Goal: Find specific page/section: Find specific page/section

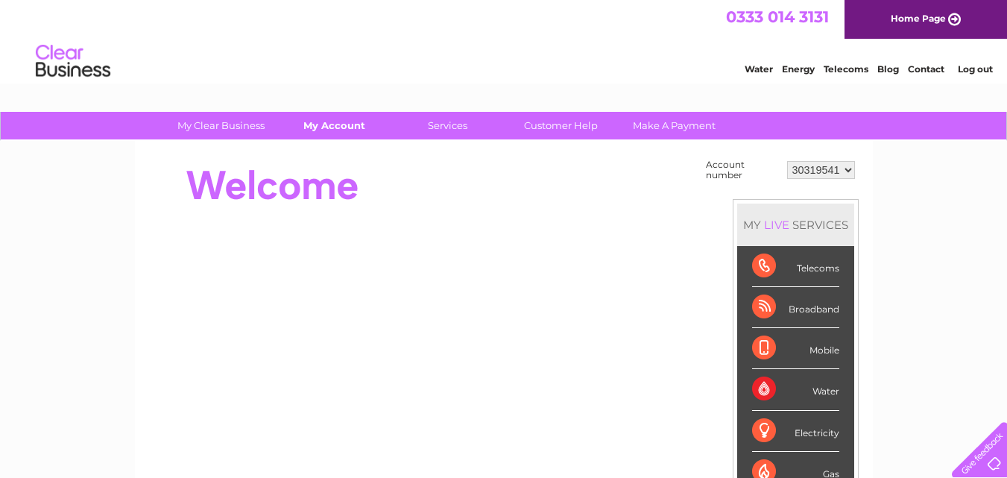
click at [352, 124] on link "My Account" at bounding box center [334, 126] width 123 height 28
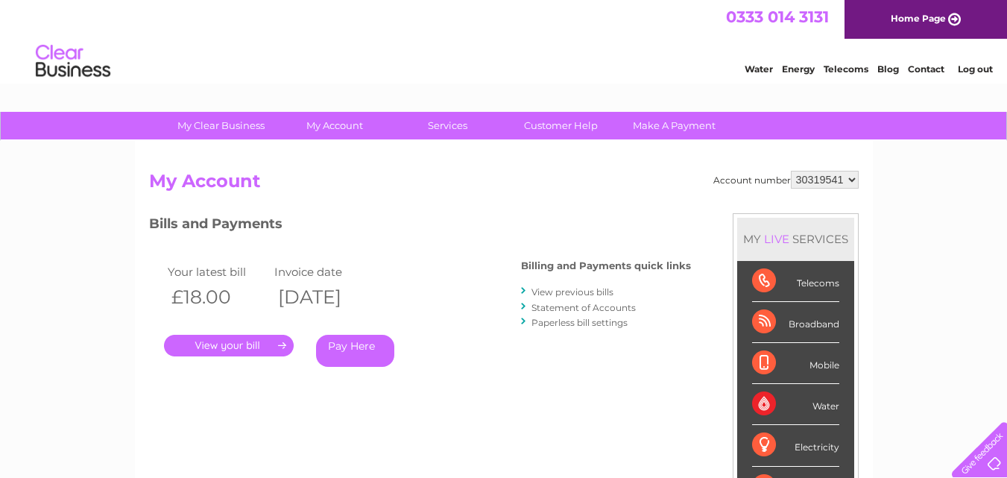
click at [257, 351] on link "." at bounding box center [229, 346] width 130 height 22
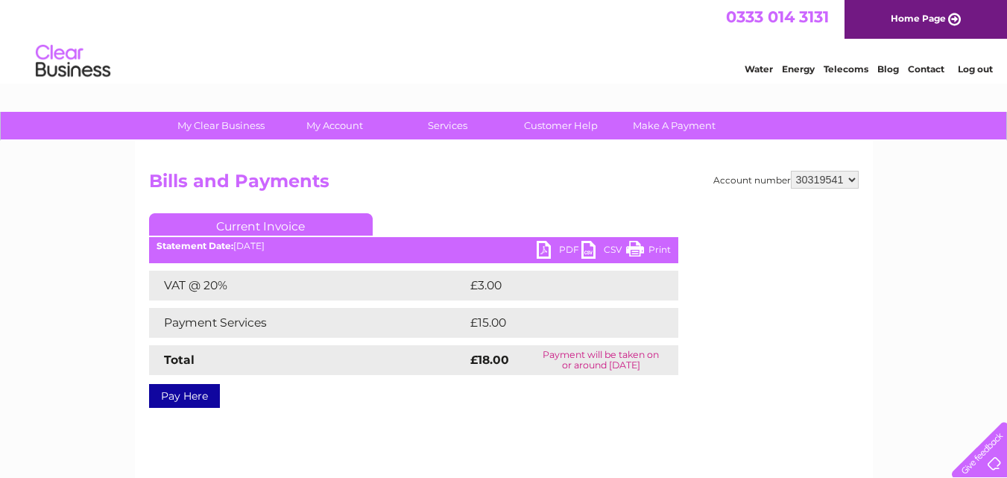
click at [555, 258] on link "PDF" at bounding box center [559, 252] width 45 height 22
